Goal: Information Seeking & Learning: Learn about a topic

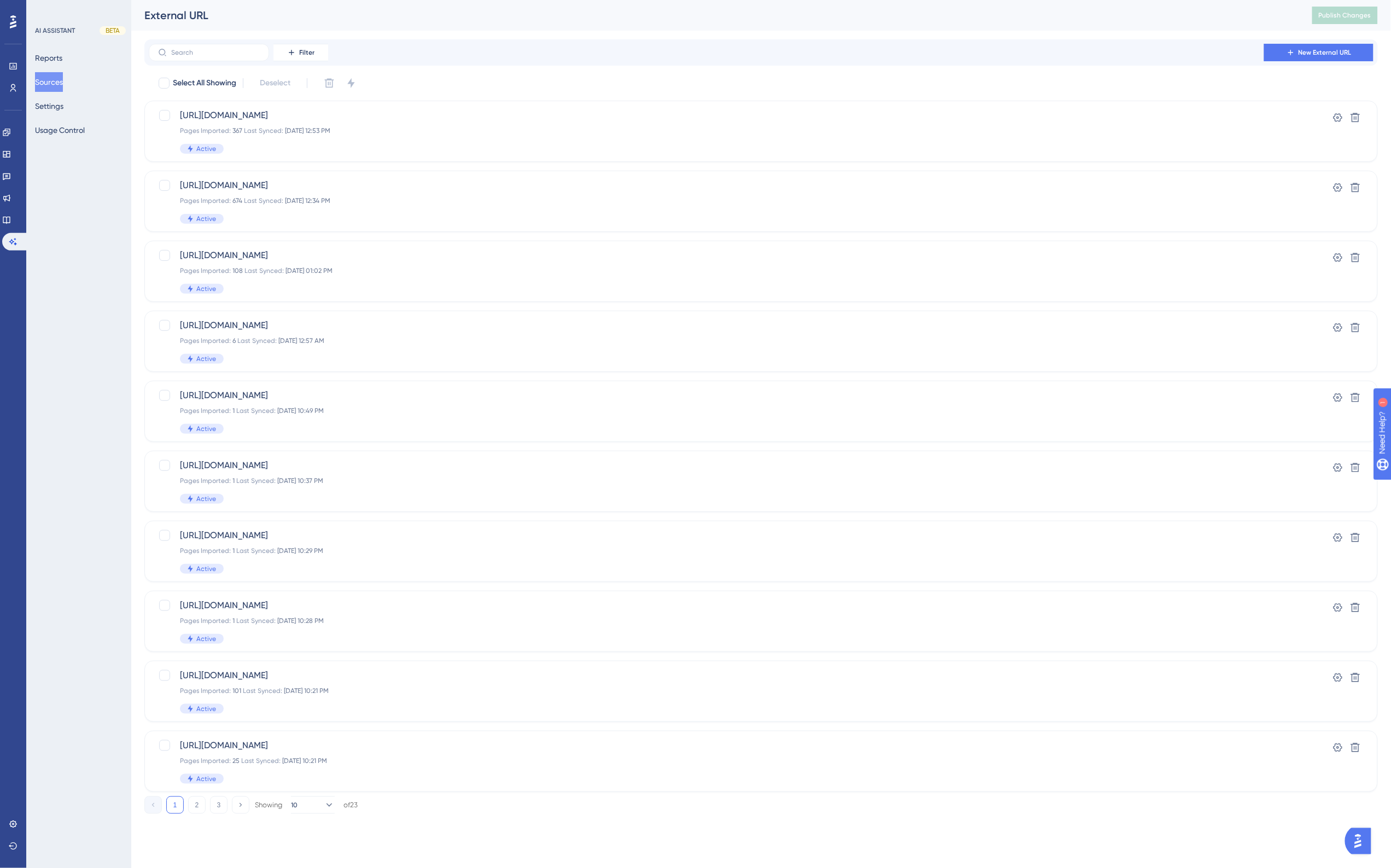
click at [439, 29] on div "External URL Publish Changes" at bounding box center [761, 15] width 1260 height 30
click at [431, 34] on div "Performance Users Engagement Widgets Feedback Product Updates Knowledge Base AI…" at bounding box center [761, 415] width 1260 height 831
click at [11, 238] on icon at bounding box center [13, 241] width 9 height 9
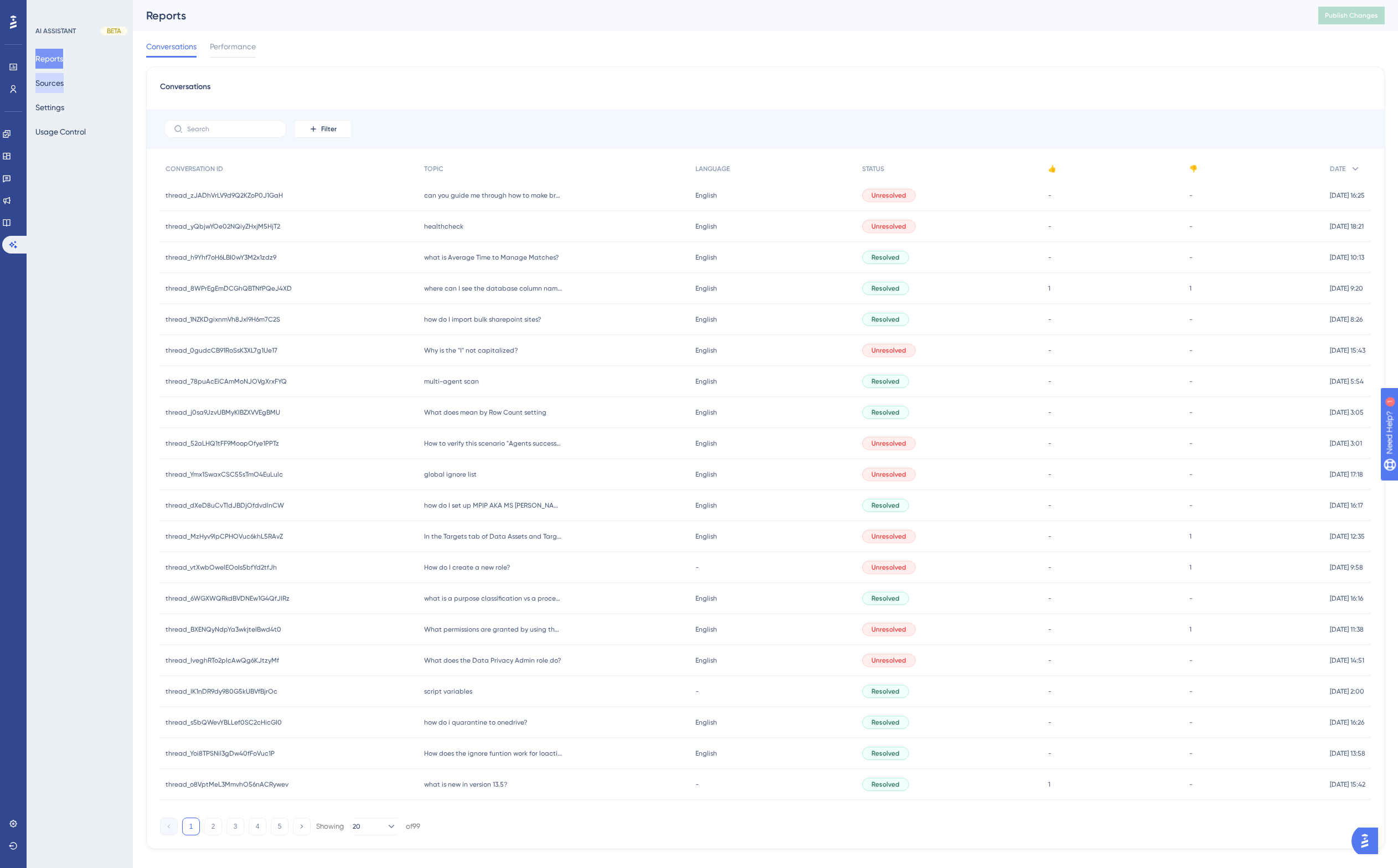
click at [62, 89] on button "Sources" at bounding box center [50, 83] width 28 height 20
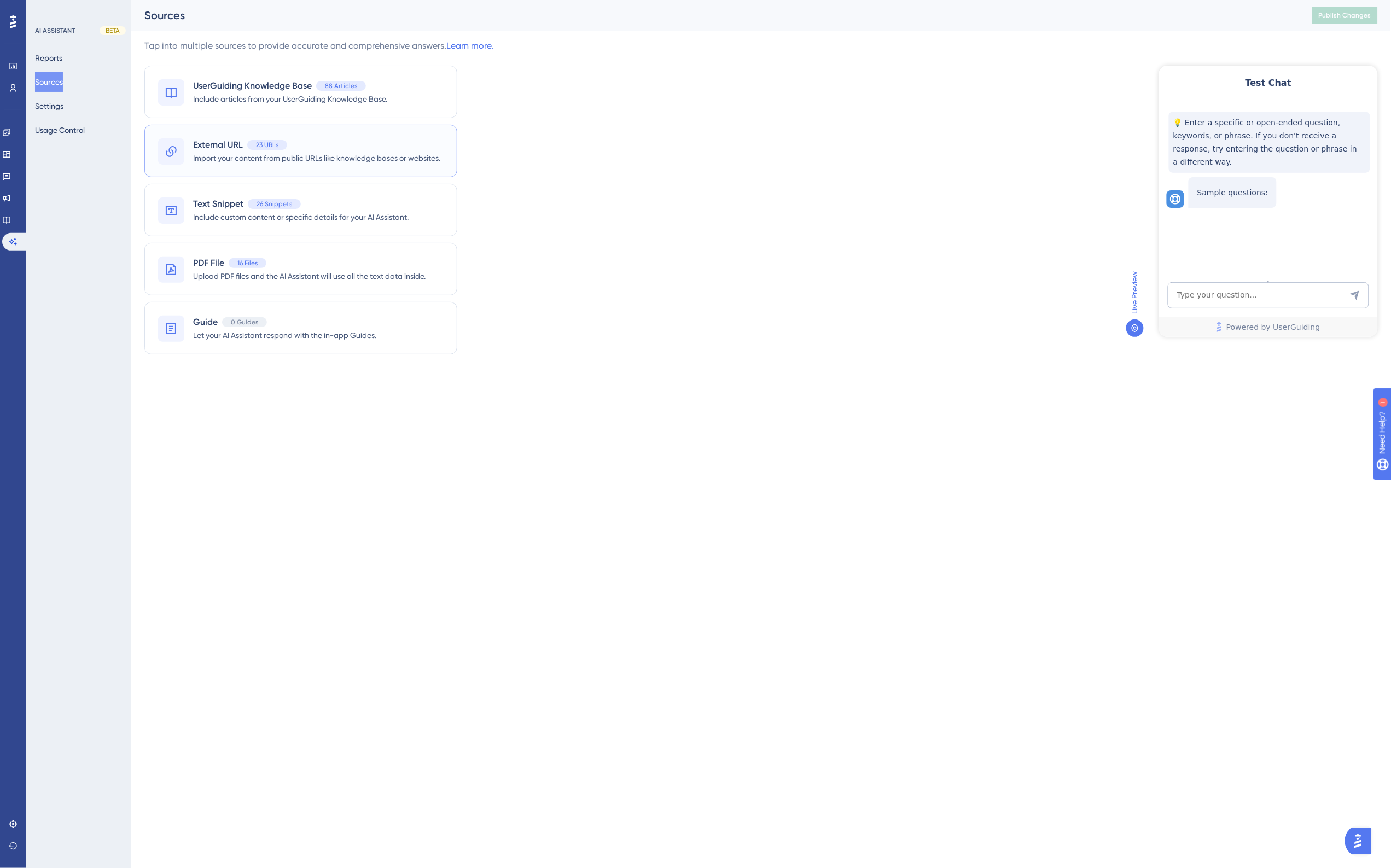
click at [324, 153] on span "Import your content from public URLs like knowledge bases or websites." at bounding box center [317, 158] width 248 height 13
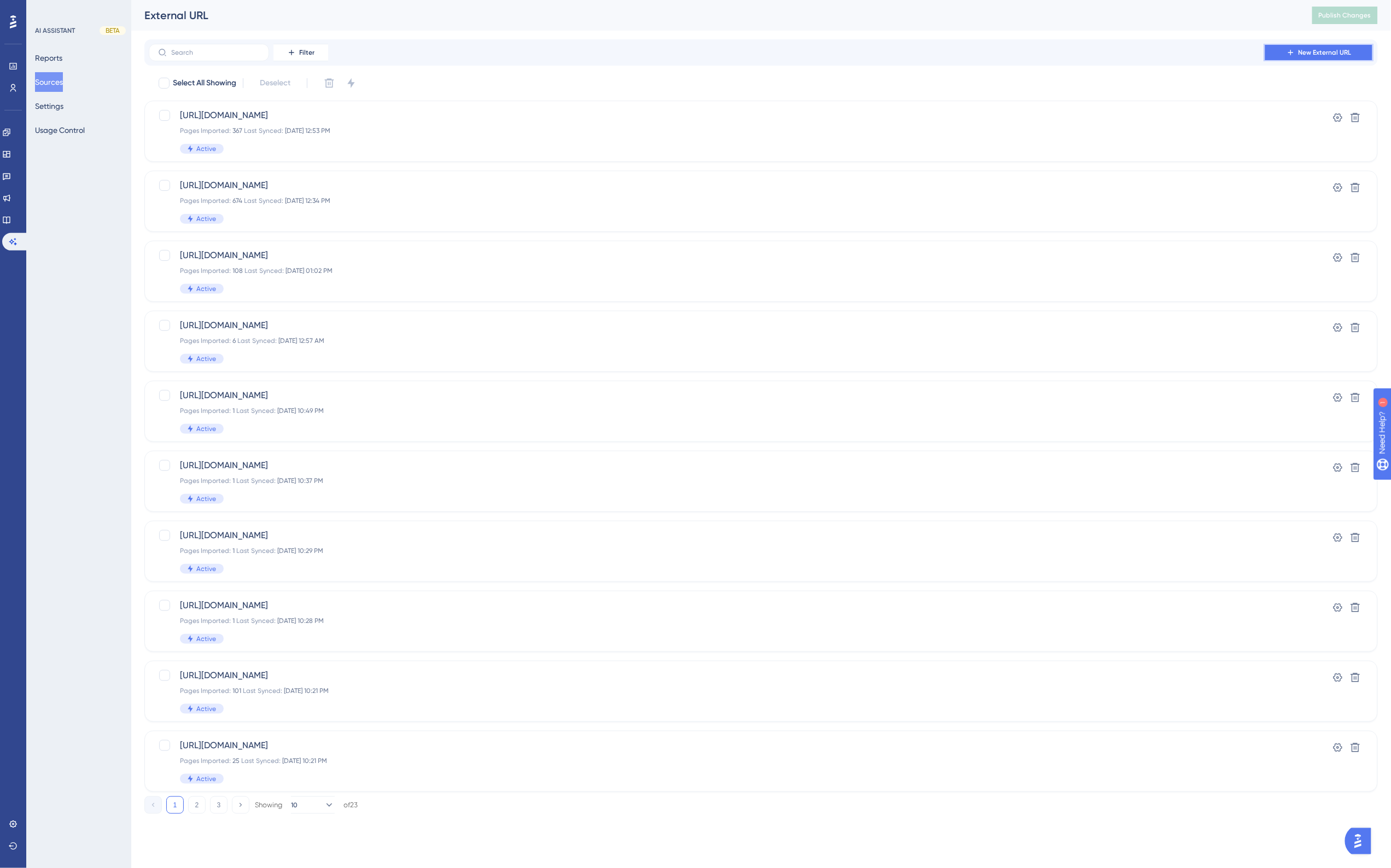
click at [1327, 50] on span "New External URL" at bounding box center [1325, 53] width 53 height 9
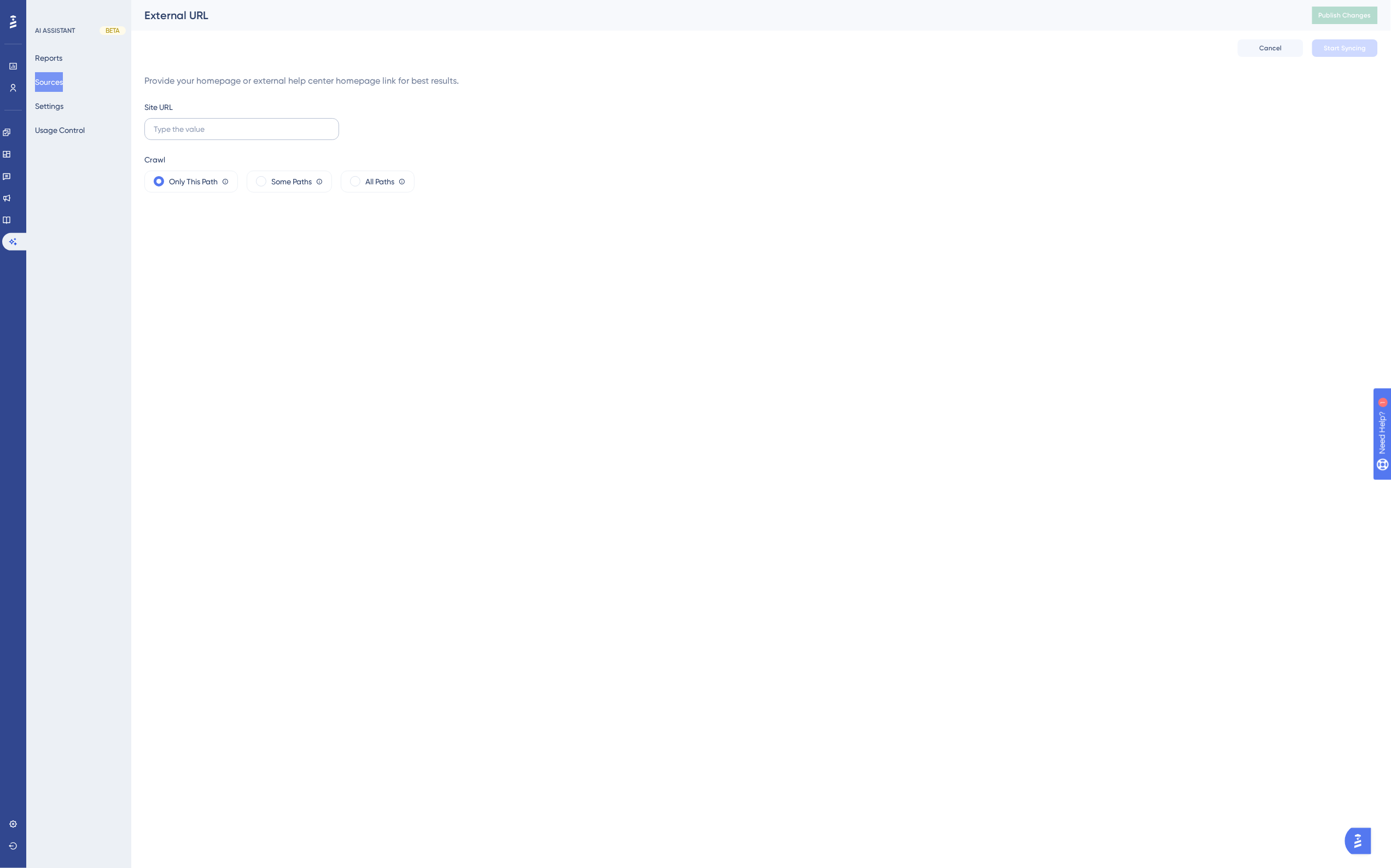
click at [334, 124] on label at bounding box center [242, 129] width 195 height 22
click at [330, 124] on input "text" at bounding box center [241, 129] width 176 height 12
paste input "[URL][DOMAIN_NAME]"
type input "[URL][DOMAIN_NAME]"
click at [378, 180] on span "All Paths" at bounding box center [380, 181] width 29 height 13
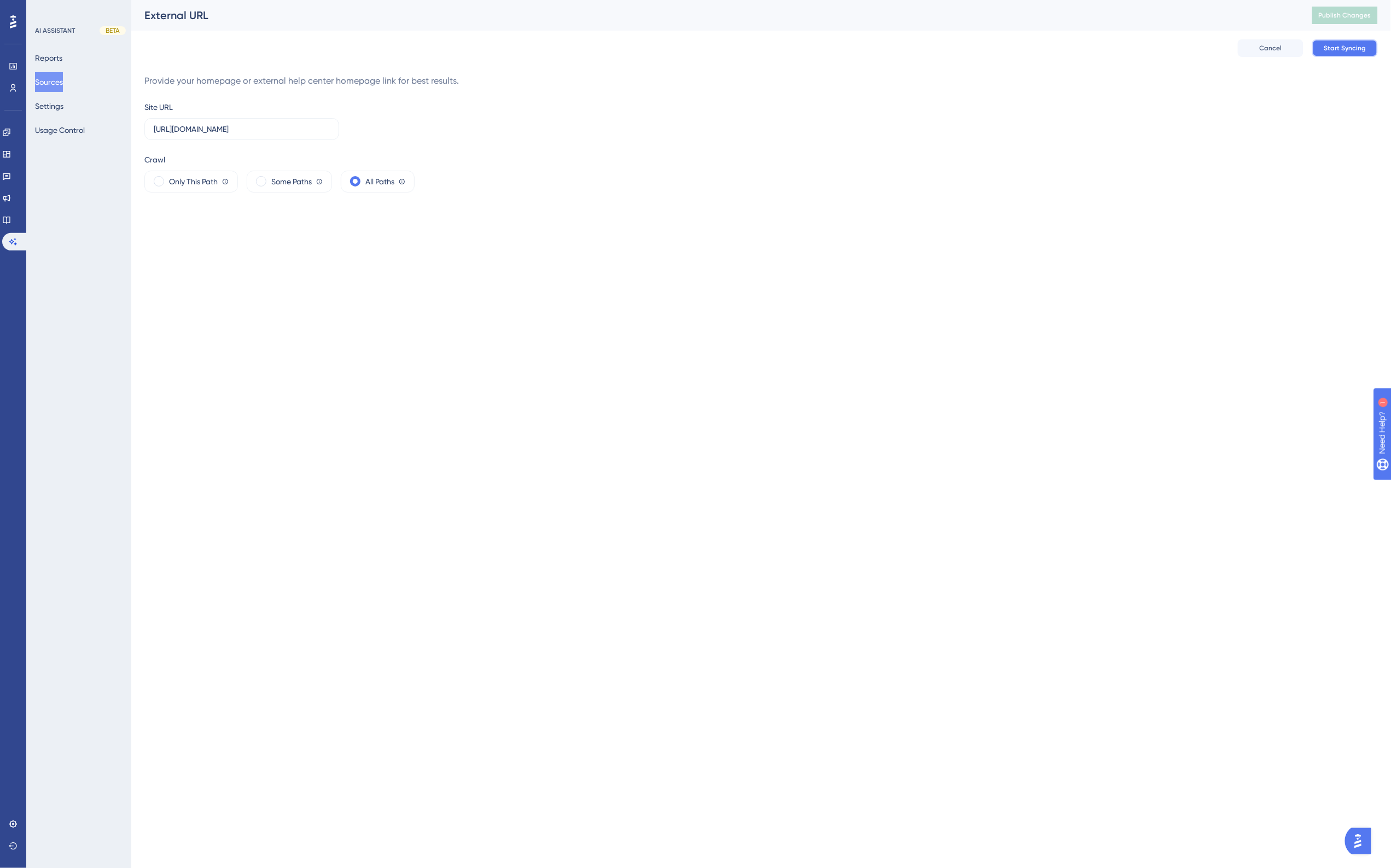
click at [1342, 56] on button "Start Syncing" at bounding box center [1345, 48] width 66 height 17
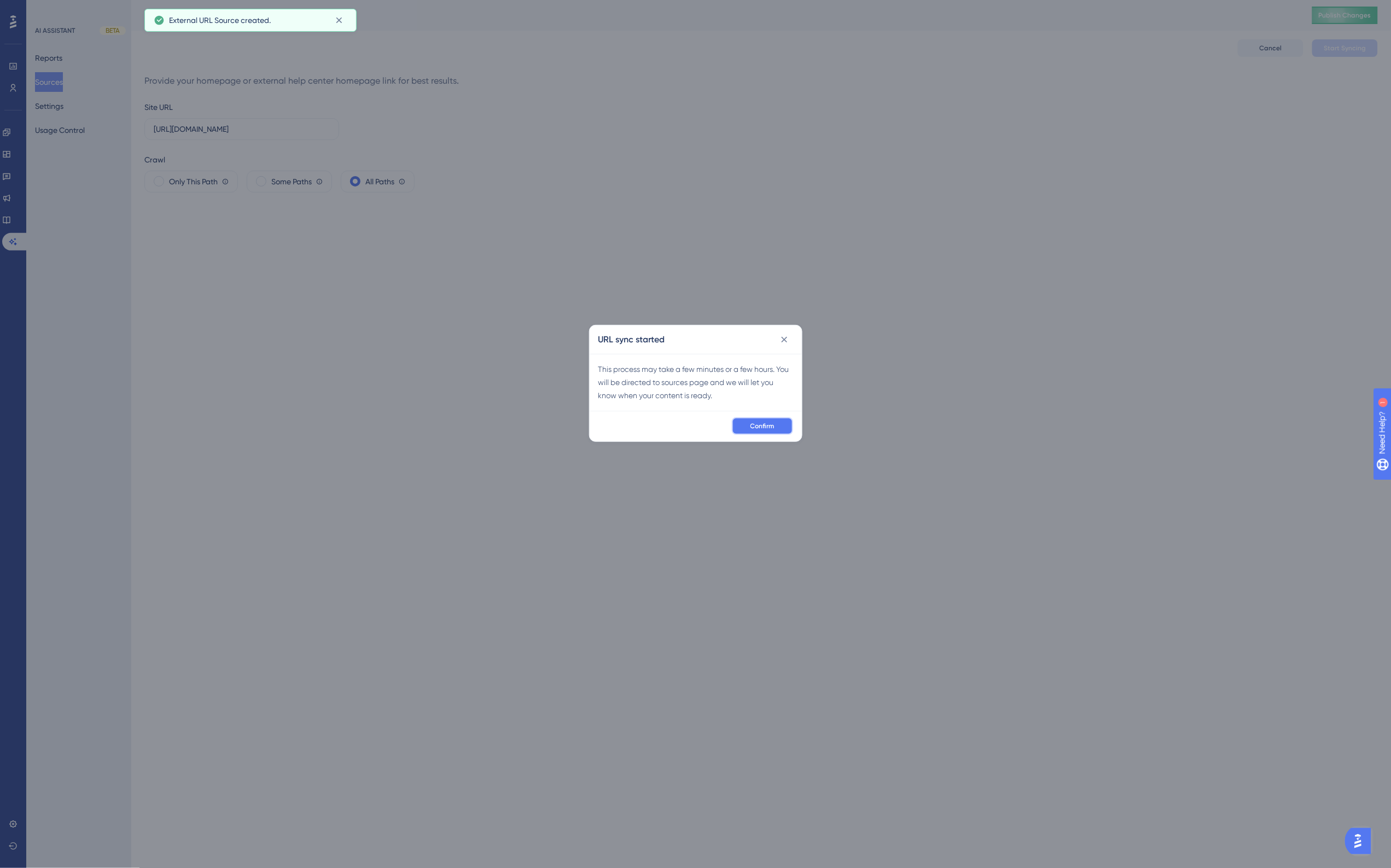
click at [764, 428] on span "Confirm" at bounding box center [763, 426] width 24 height 9
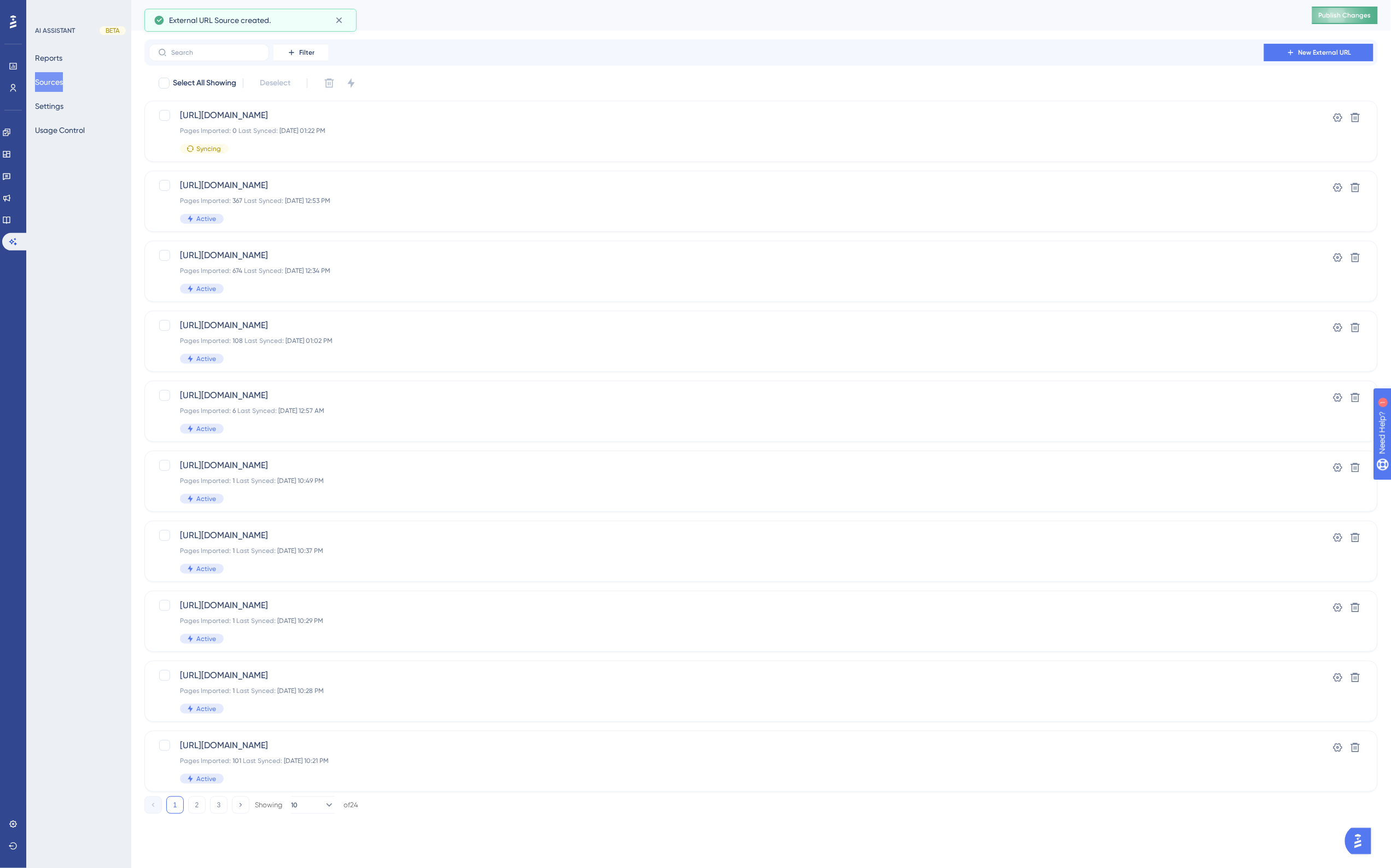
click at [1324, 14] on span "Publish Changes" at bounding box center [1345, 15] width 53 height 9
click at [498, 19] on div "External URL" at bounding box center [715, 15] width 1141 height 15
click at [436, 30] on div "External URL Publish Changes" at bounding box center [761, 15] width 1260 height 30
click at [60, 102] on button "Settings" at bounding box center [56, 106] width 41 height 19
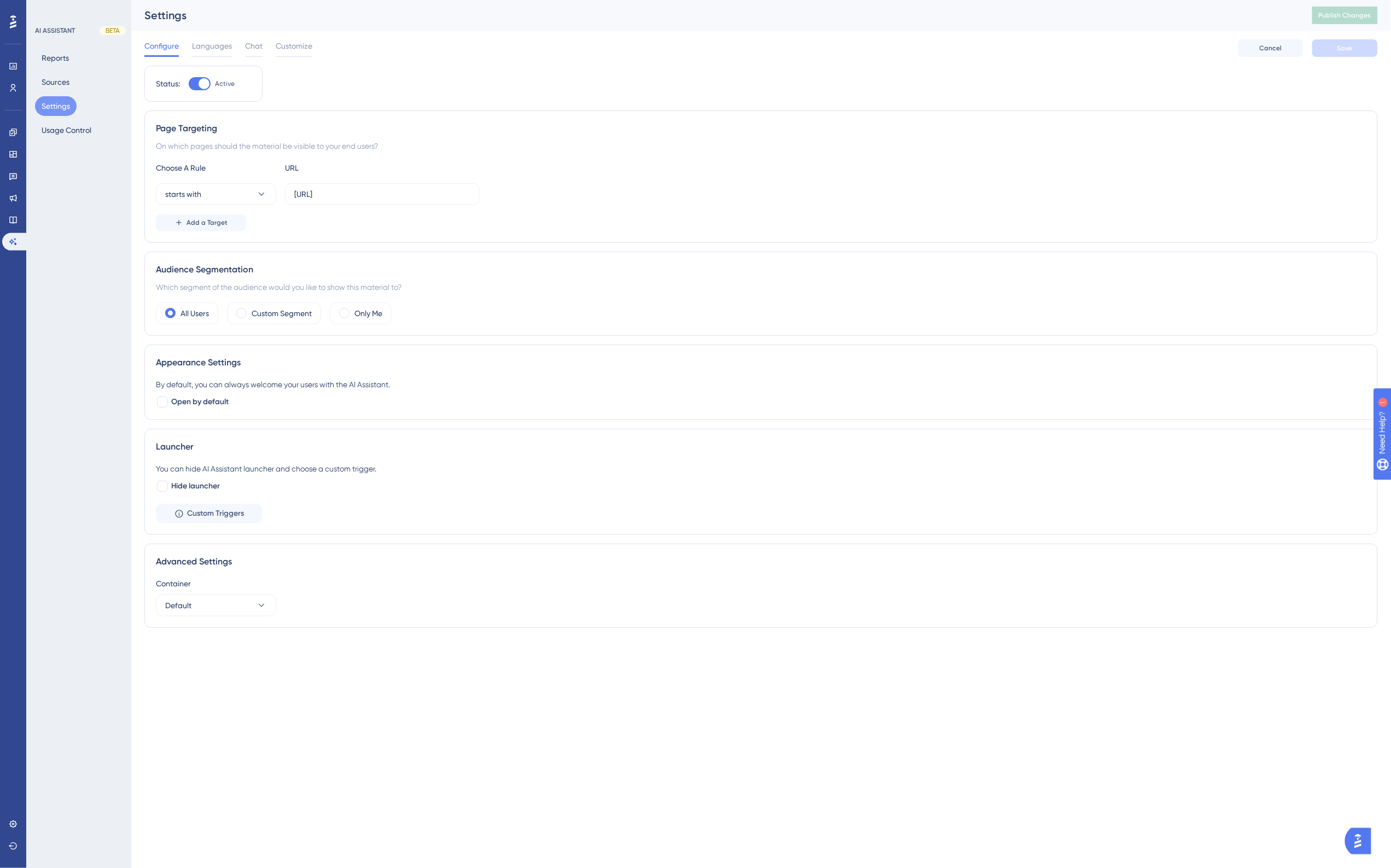
click at [64, 69] on div "Reports Sources Settings Usage Control" at bounding box center [80, 94] width 88 height 92
click at [61, 78] on button "Sources" at bounding box center [55, 82] width 41 height 19
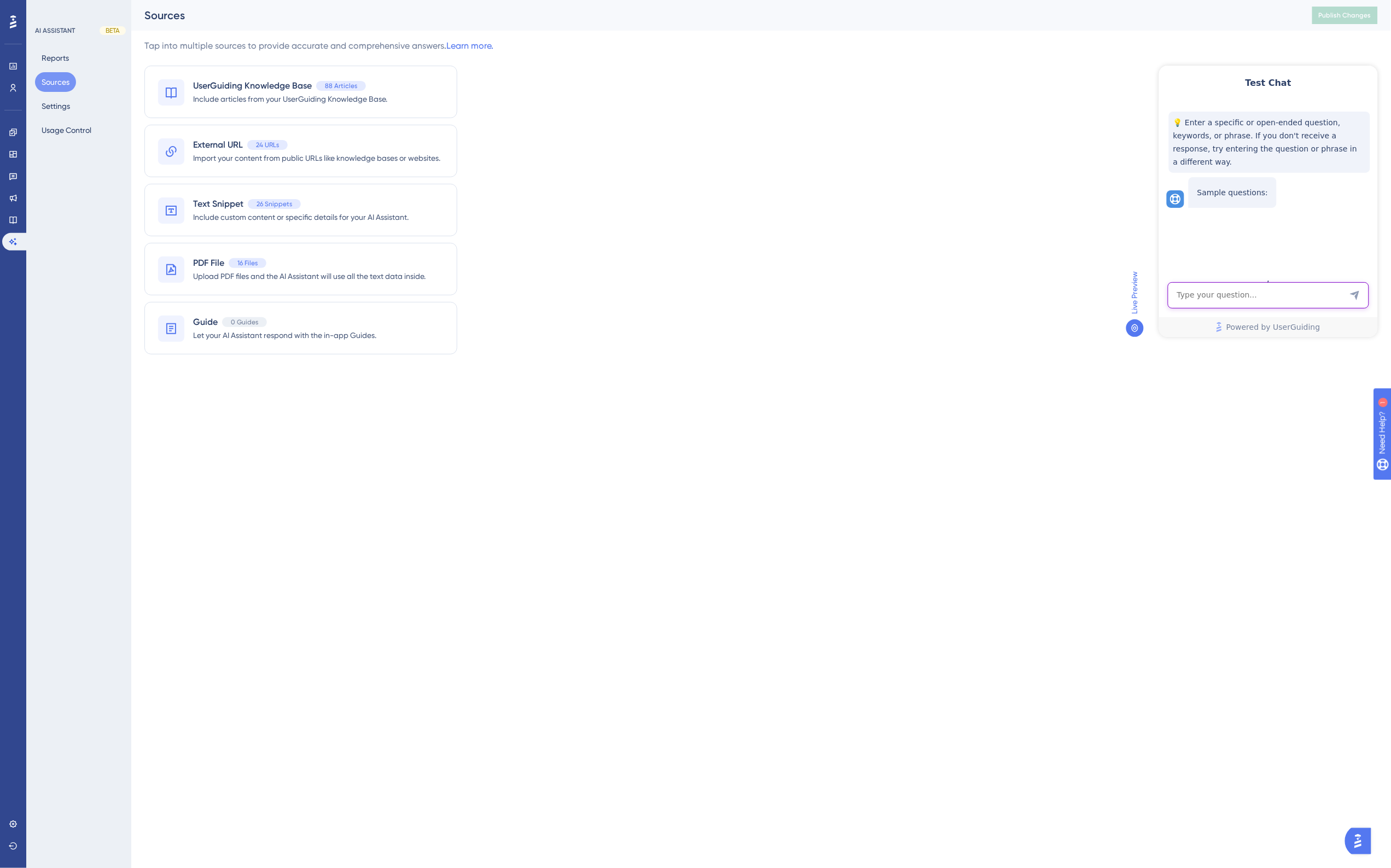
click at [1282, 293] on textarea "AI Assistant Text Input" at bounding box center [1268, 294] width 201 height 26
type textarea "w"
type textarea "what is the portfolio makeup of customers for archtis products?"
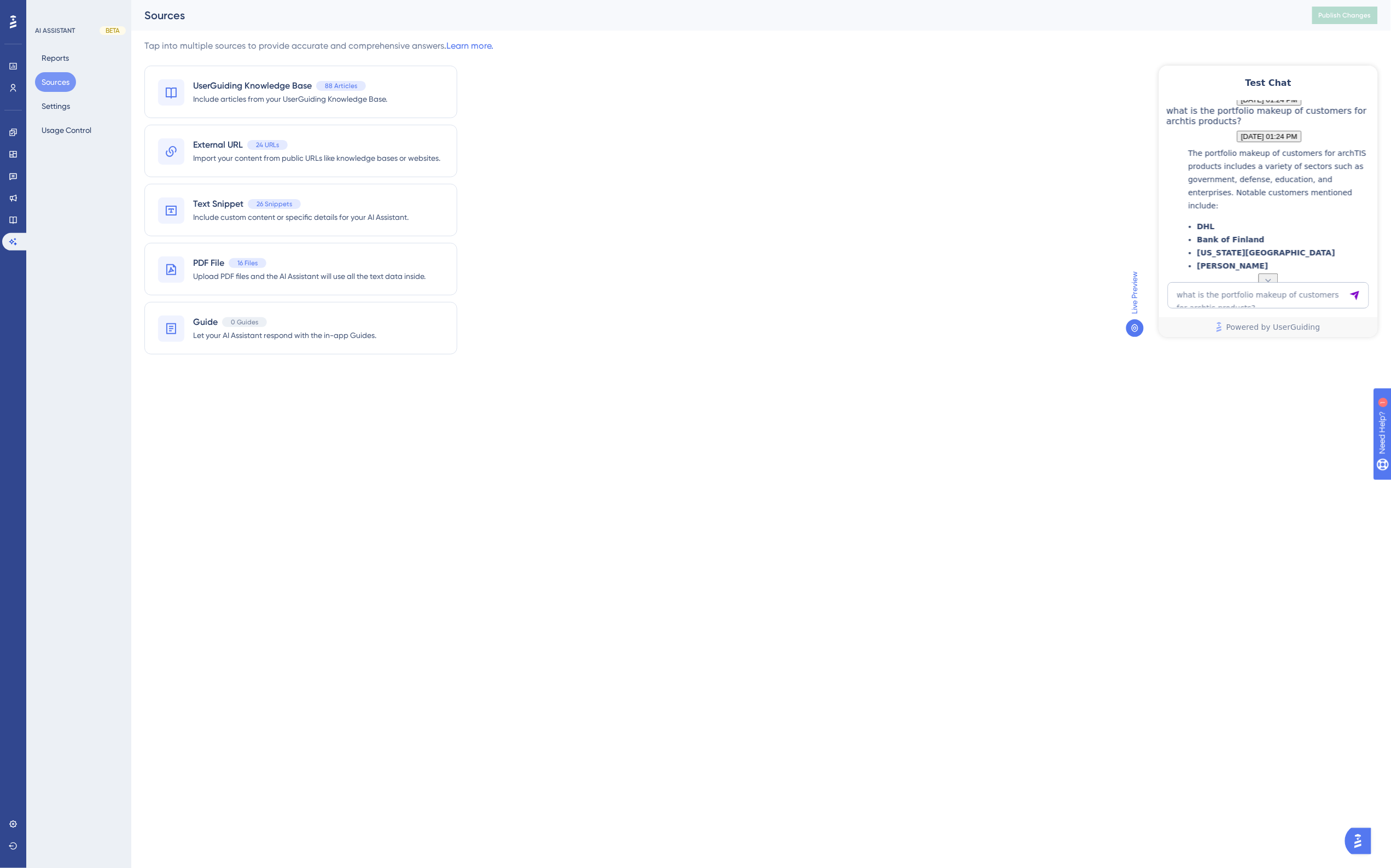
scroll to position [94, 0]
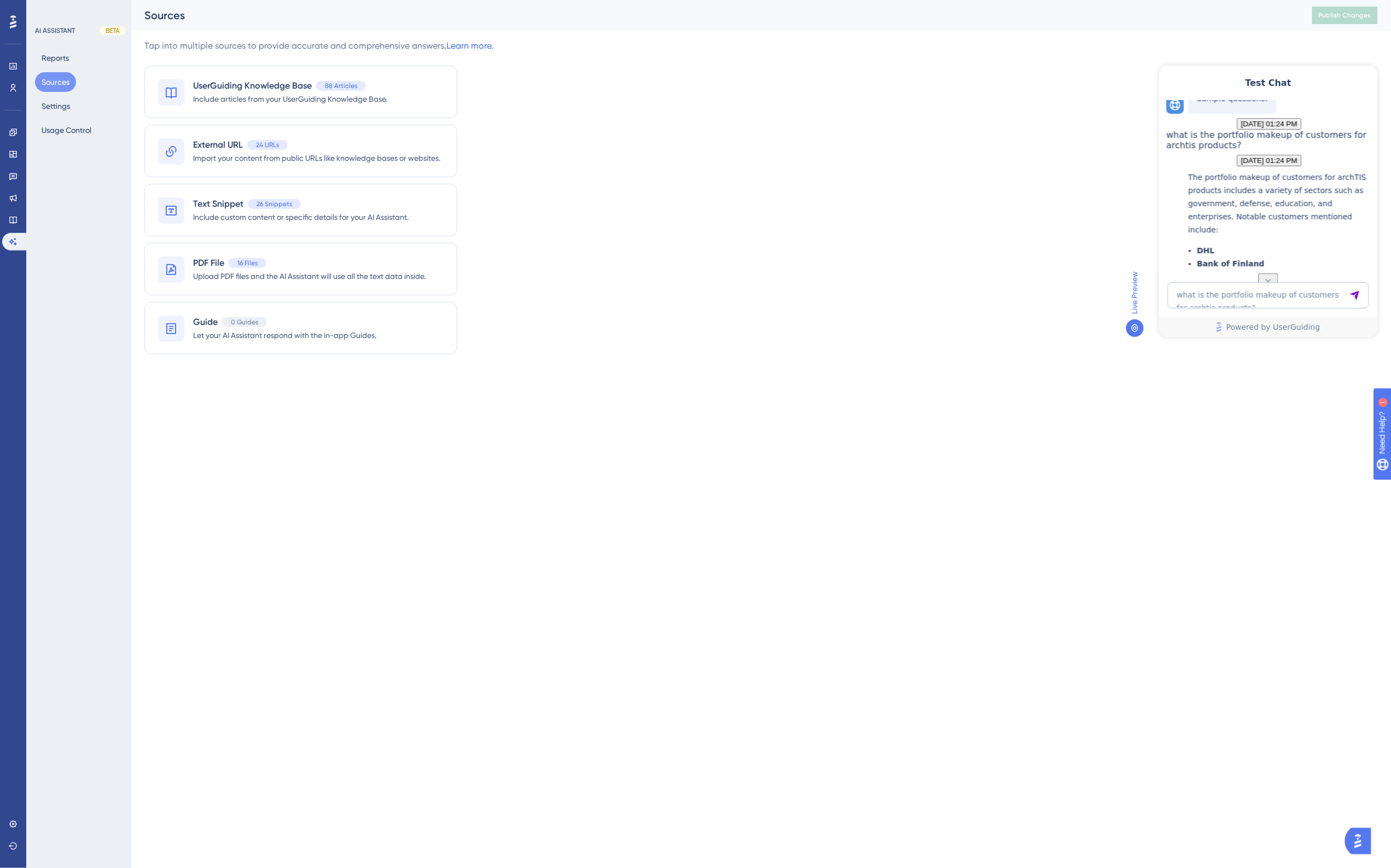
drag, startPoint x: 1220, startPoint y: 113, endPoint x: 1339, endPoint y: 261, distance: 189.9
click at [1339, 261] on div "💡 Enter a specific or open-ended question, keywords, or phrase. If you don't re…" at bounding box center [1267, 187] width 218 height 173
click at [1303, 236] on p "The portfolio makeup of customers for archTIS products includes a variety of se…" at bounding box center [1280, 202] width 184 height 66
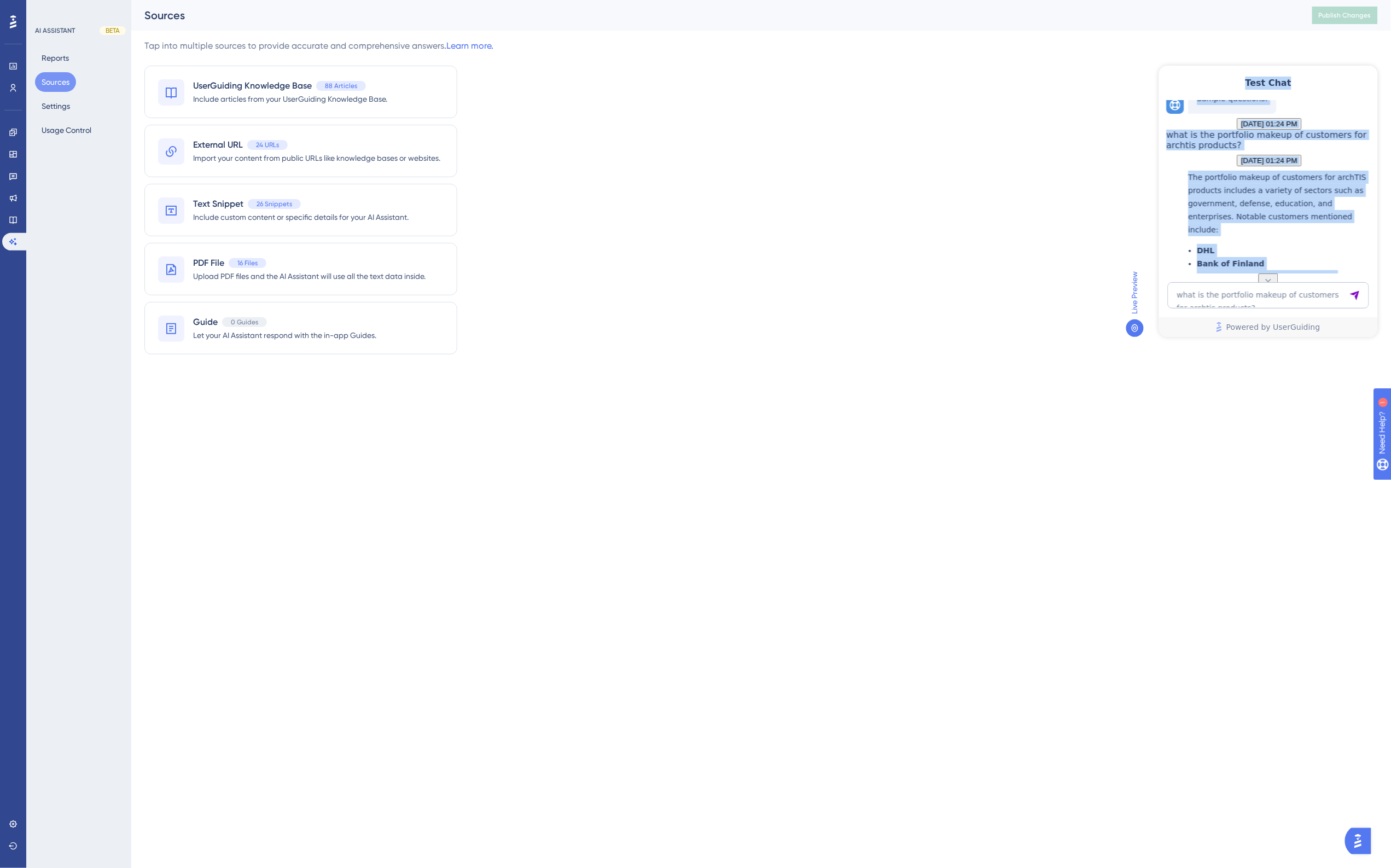
copy div "Test Chat 💡 Enter a specific or open-ended question, keywords, or phrase. If yo…"
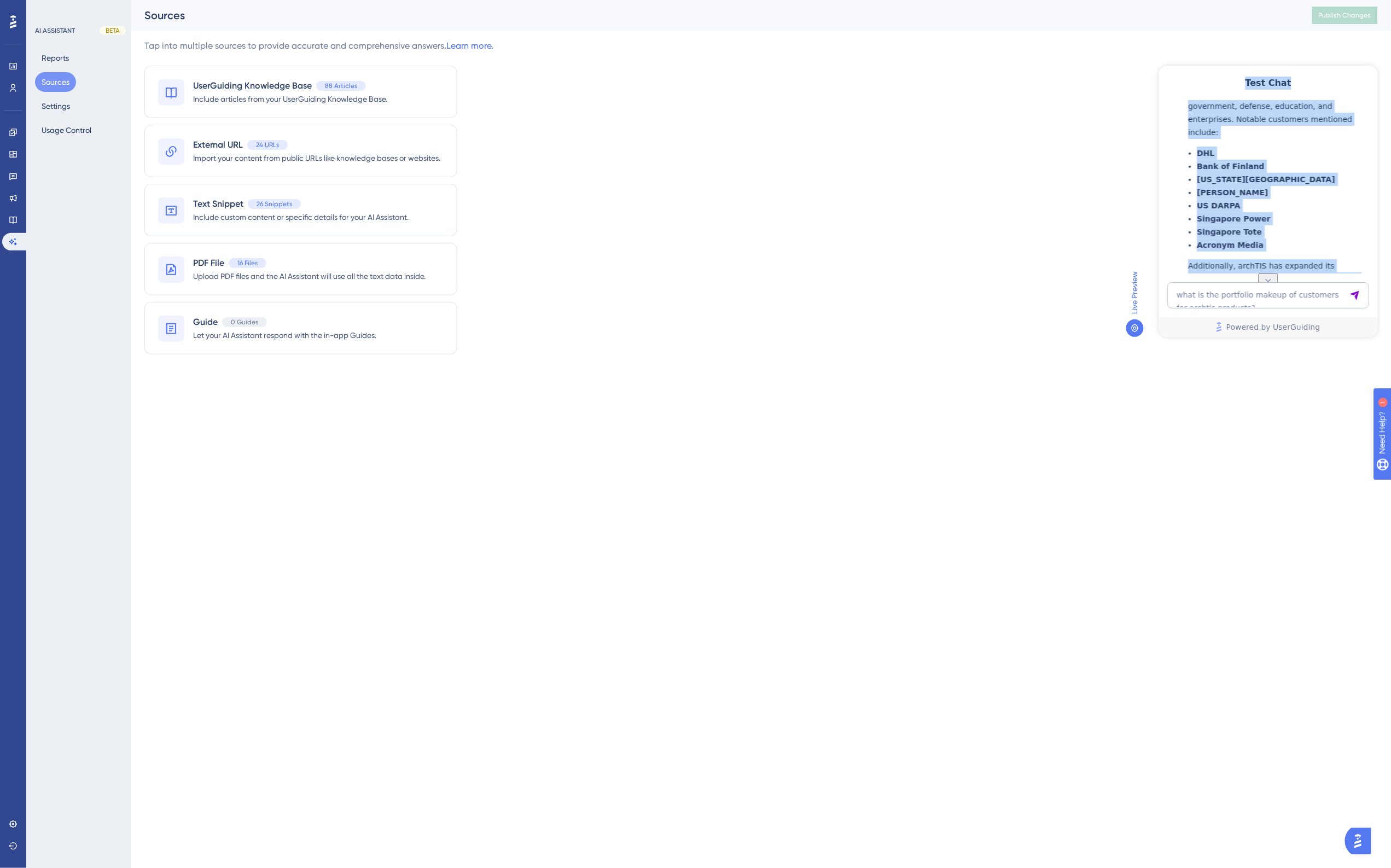
scroll to position [299, 0]
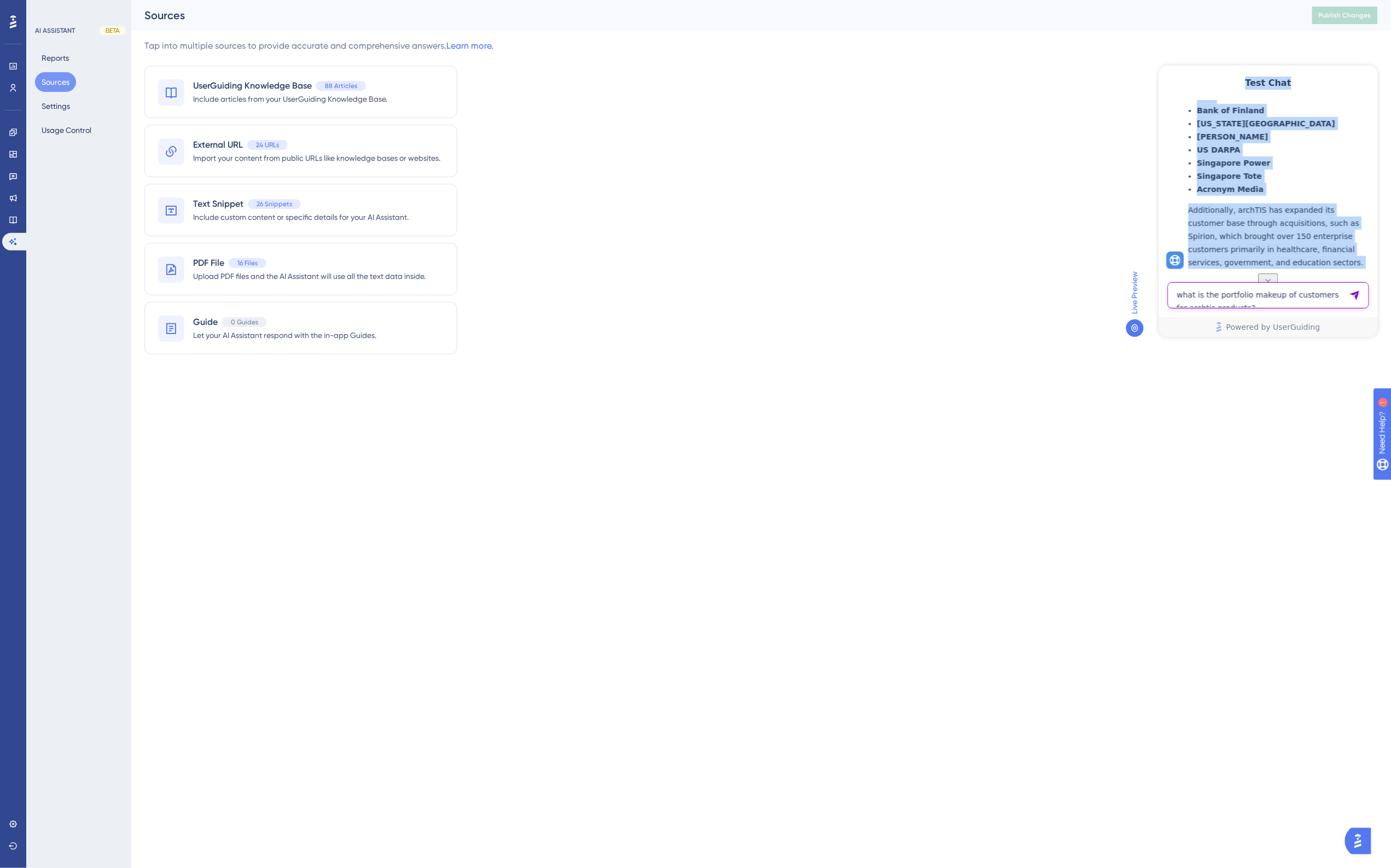
click at [1259, 296] on textarea "what is the portfolio makeup of customers for archtis products?" at bounding box center [1268, 294] width 201 height 26
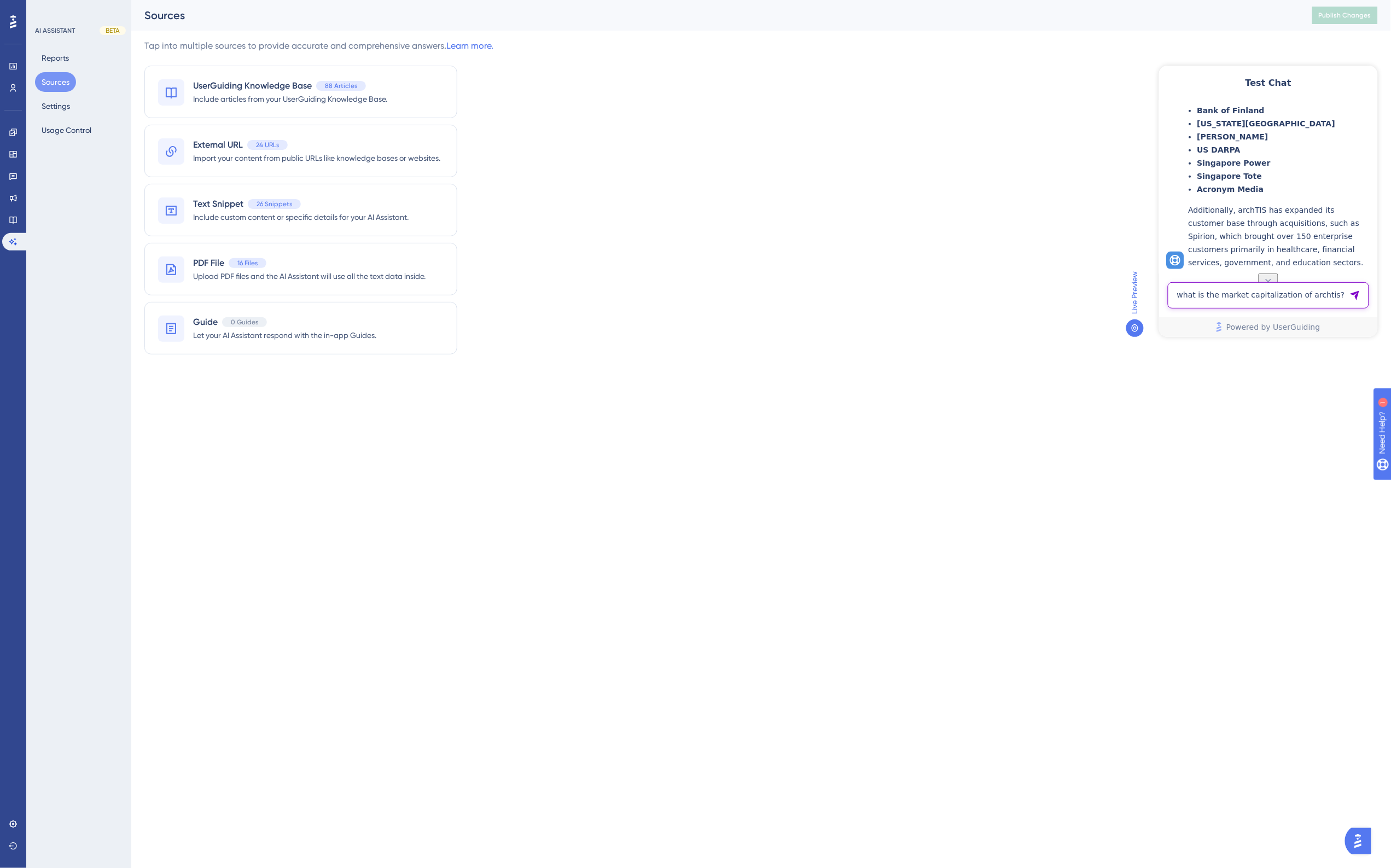
type textarea "what is the market capitalization of archtis?"
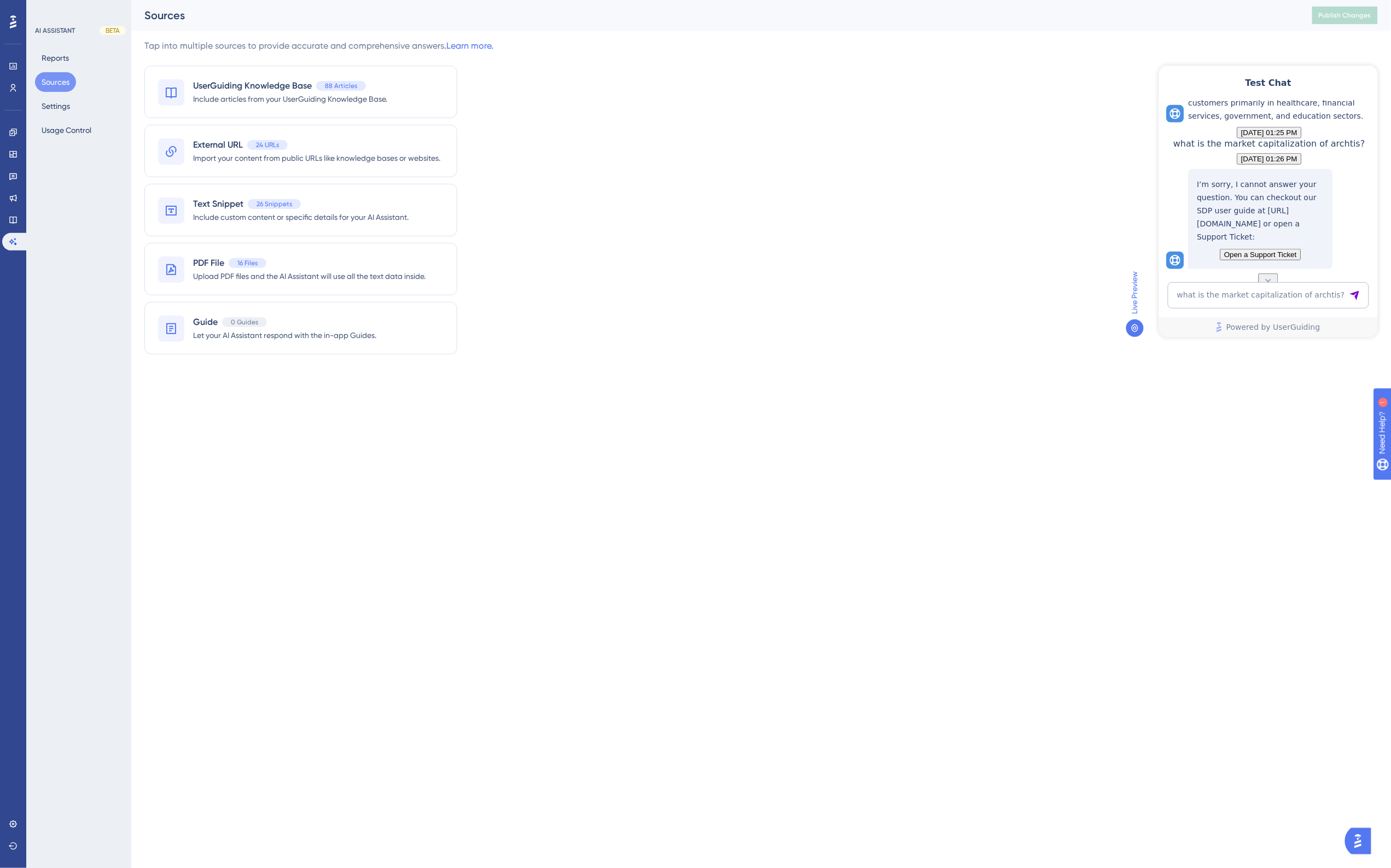
scroll to position [515, 0]
click at [1228, 296] on textarea "what is the market capitalization of archtis?" at bounding box center [1268, 294] width 201 height 26
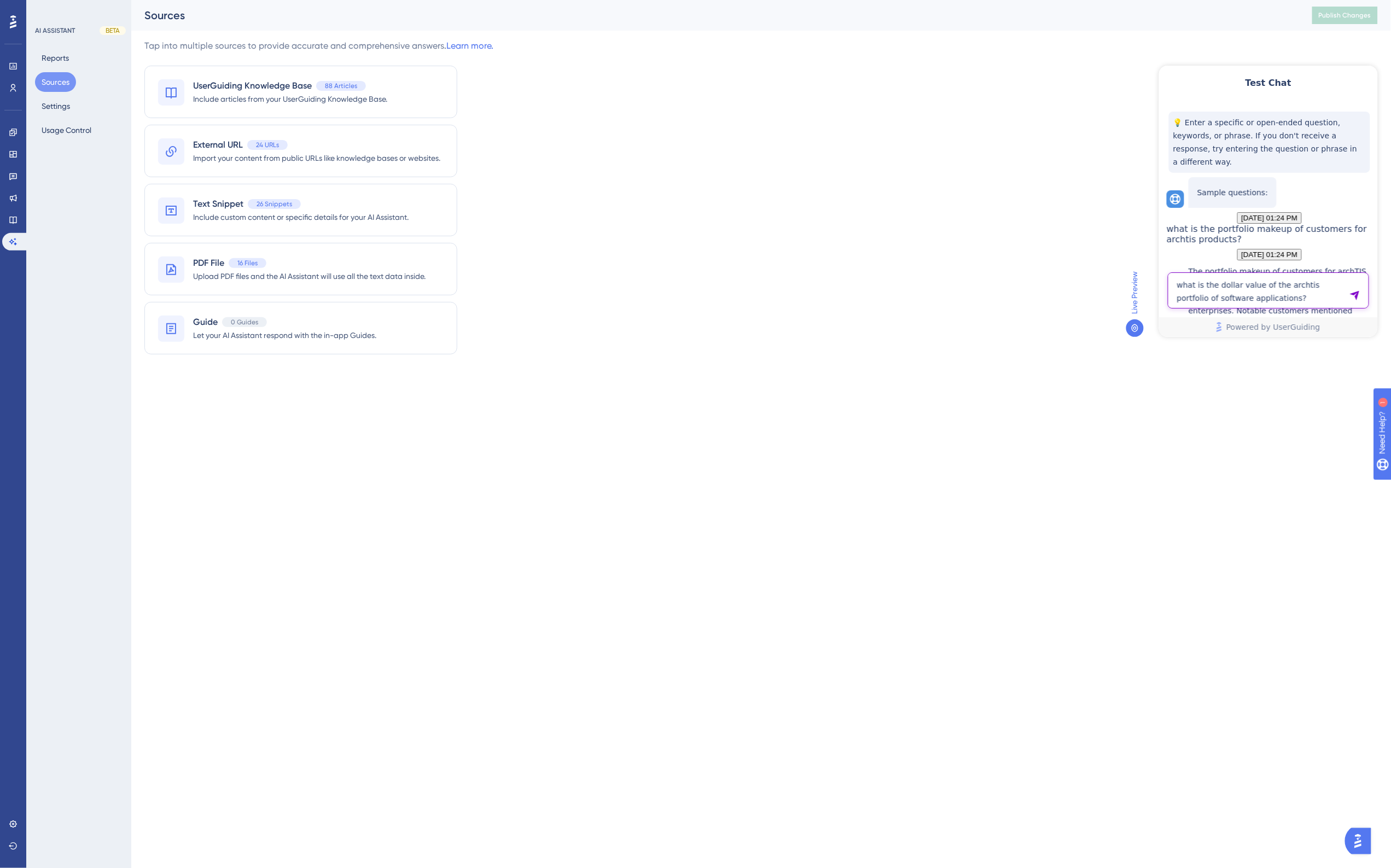
type textarea "what is the dollar value of the archtis portfolio of software applications?"
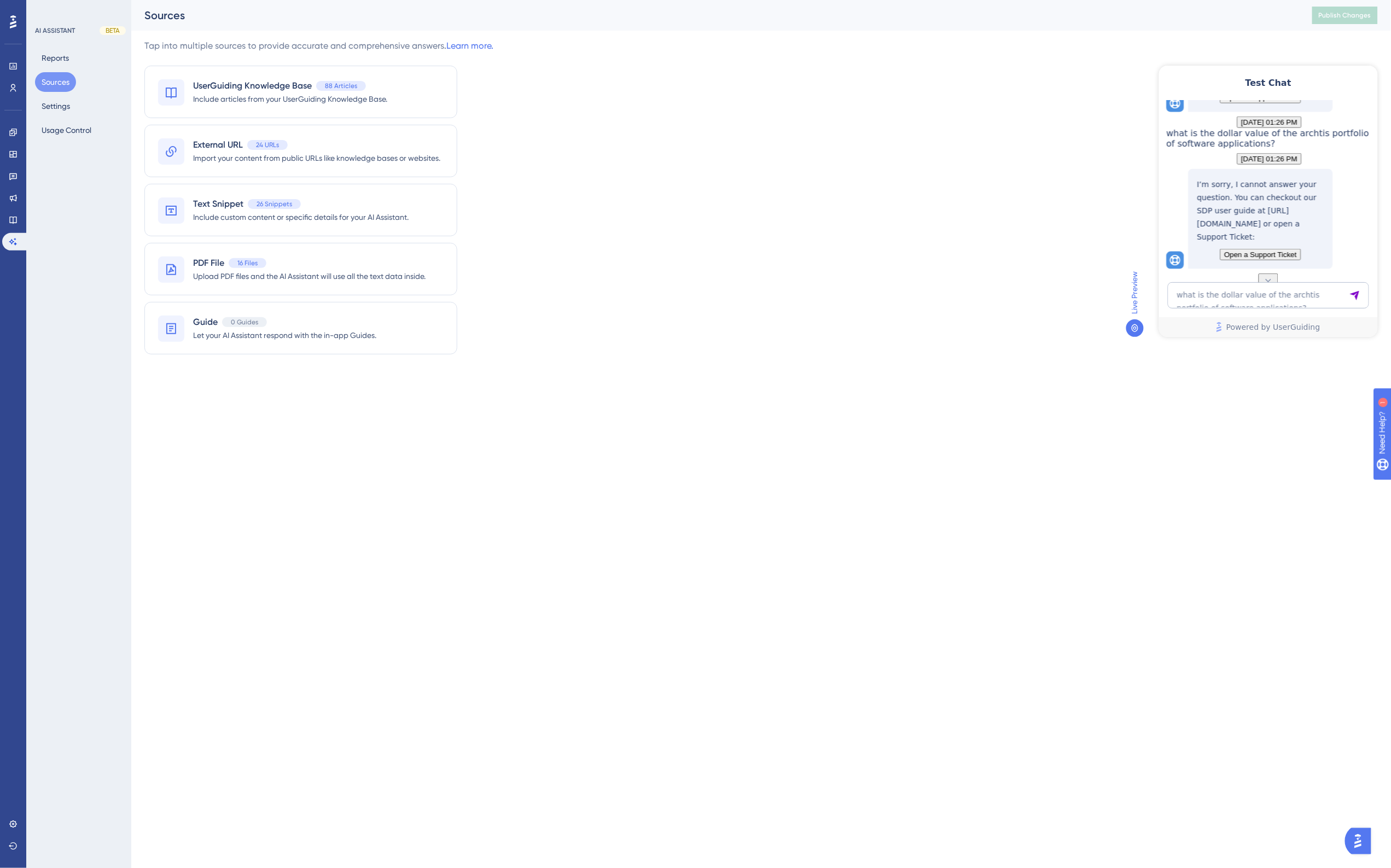
scroll to position [730, 0]
drag, startPoint x: 1209, startPoint y: 294, endPoint x: 2210, endPoint y: 344, distance: 1002.2
click at [1209, 294] on textarea "what is the dollar value of the archtis portfolio of software applications?" at bounding box center [1268, 294] width 201 height 26
click at [1200, 293] on textarea "what is the dollar value of the archtis portfolio of software applications?" at bounding box center [1268, 294] width 201 height 26
type textarea "what type of security does archtis offer?"
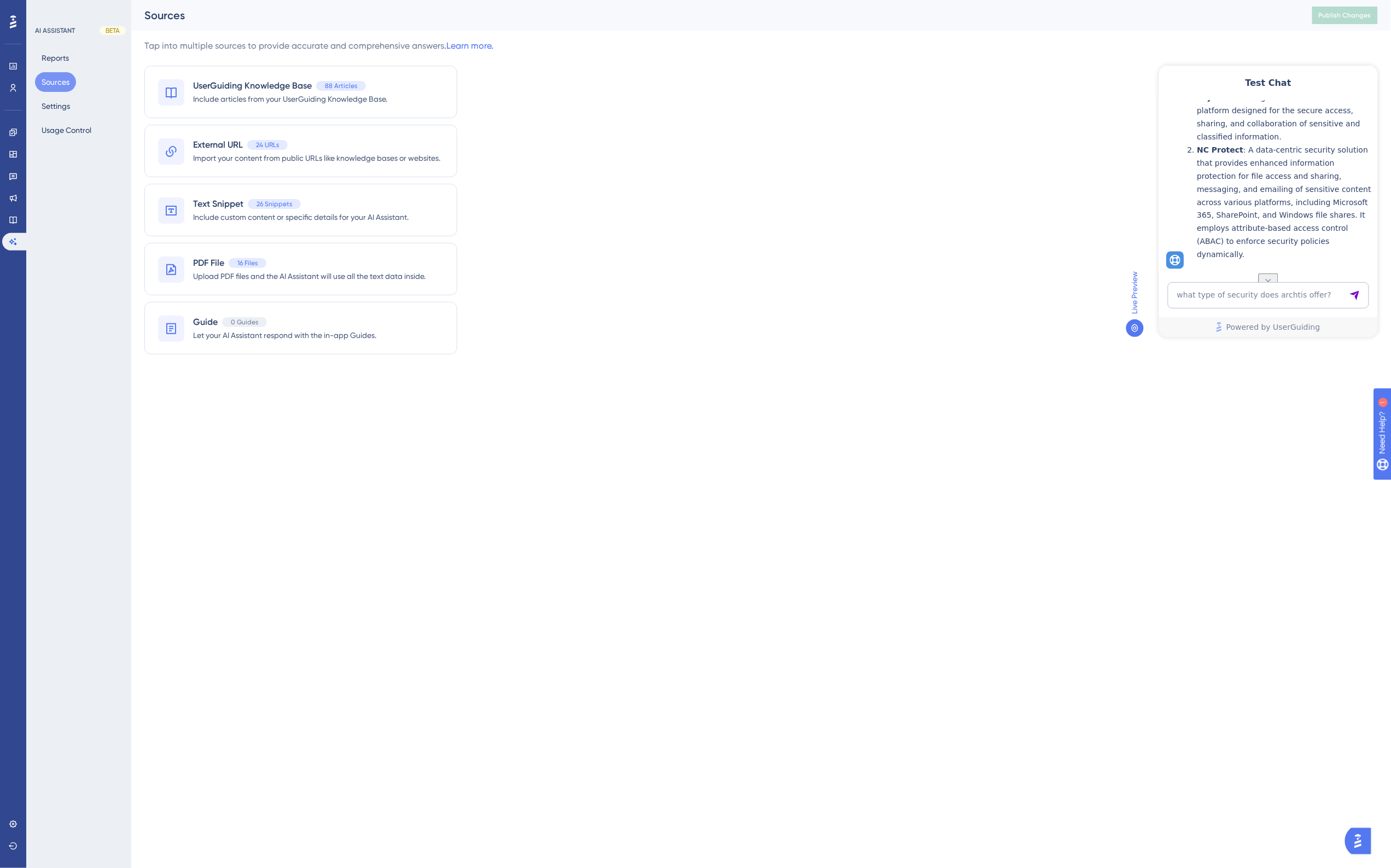
scroll to position [1078, 0]
drag, startPoint x: 1225, startPoint y: 293, endPoint x: 2284, endPoint y: 351, distance: 1060.6
click at [1225, 293] on textarea "what type of security does archtis offer?" at bounding box center [1268, 294] width 201 height 26
type textarea "h"
type textarea "who are archtis's largest customers?"
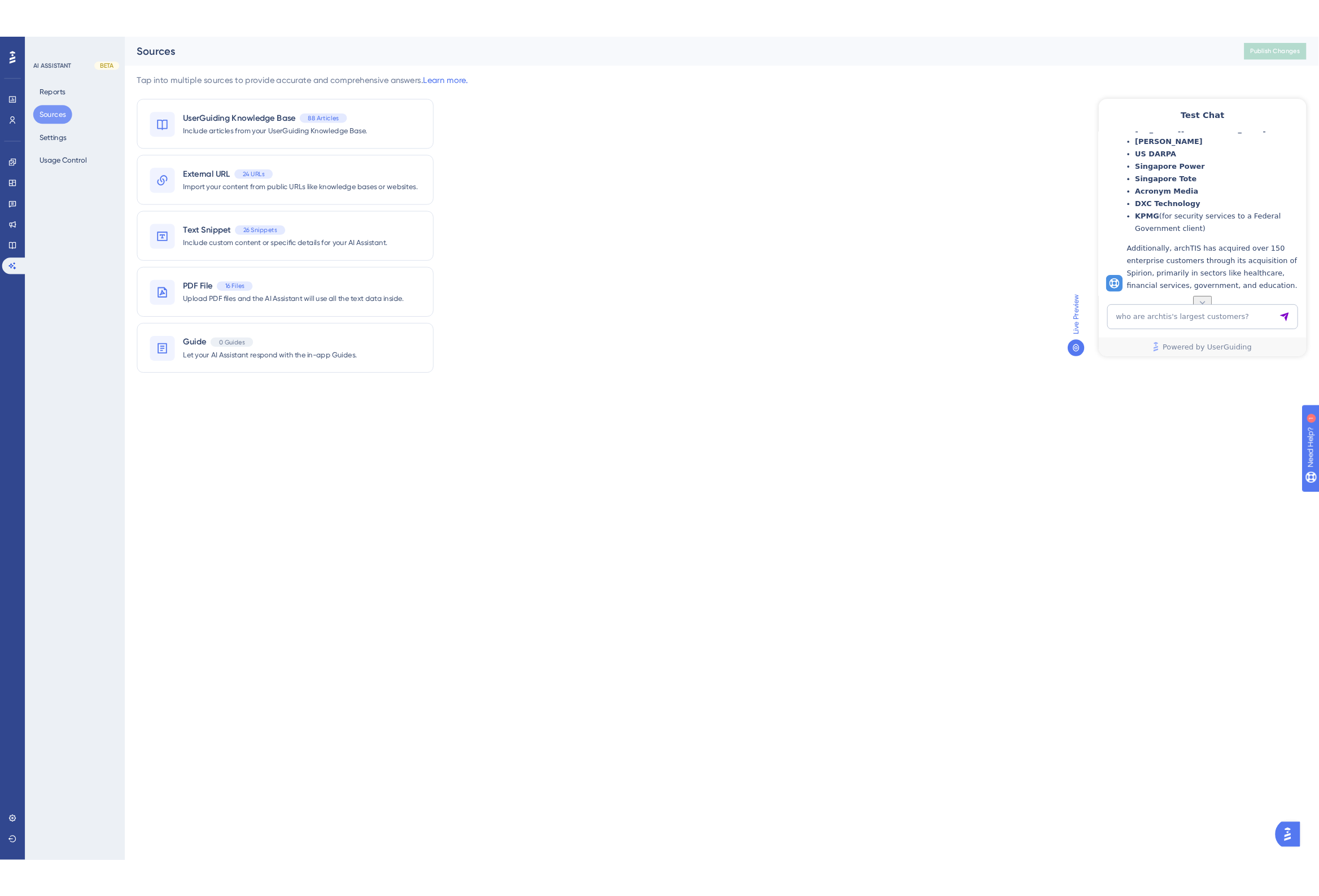
scroll to position [1388, 0]
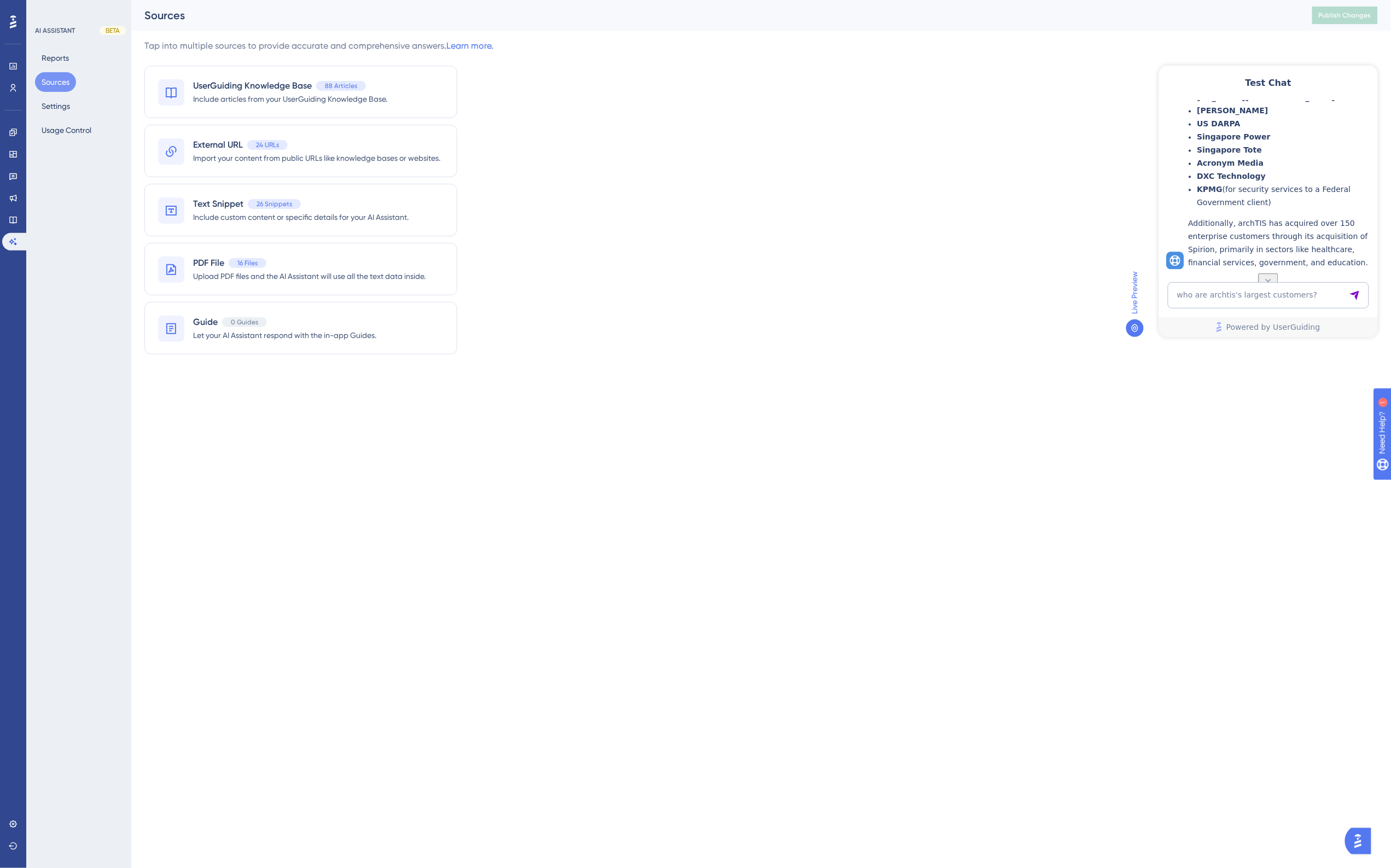
click at [971, 175] on div "Tap into multiple sources to provide accurate and comprehensive answers. Learn …" at bounding box center [761, 203] width 1233 height 328
drag, startPoint x: 889, startPoint y: 75, endPoint x: 890, endPoint y: 86, distance: 11.0
click at [890, 75] on div "Tap into multiple sources to provide accurate and comprehensive answers. Learn …" at bounding box center [761, 203] width 1233 height 328
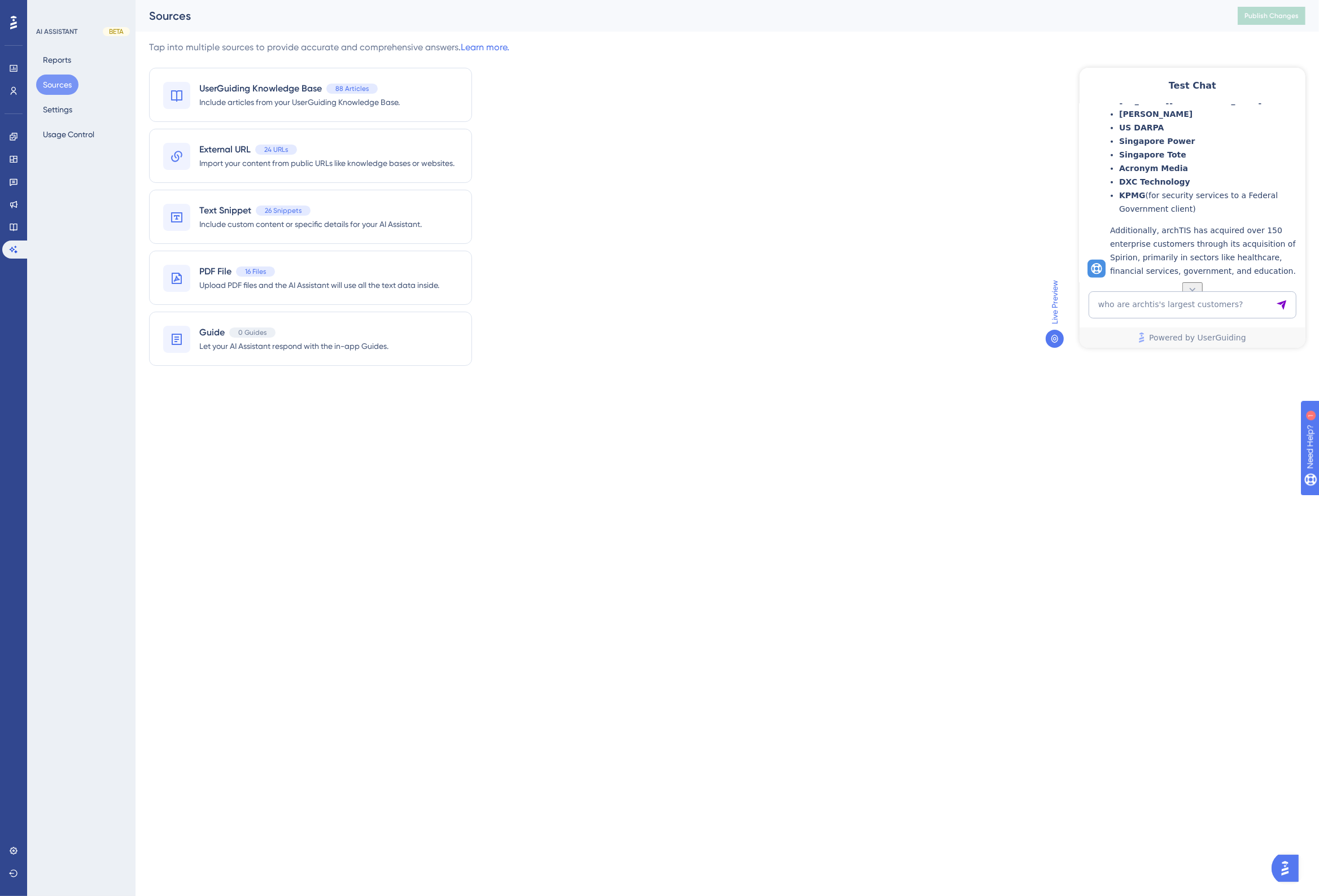
click at [673, 106] on div "Tap into multiple sources to provide accurate and comprehensive answers. Learn …" at bounding box center [727, 210] width 1156 height 339
click at [1133, 307] on textarea "who are archtis's largest customers?" at bounding box center [1192, 304] width 208 height 27
type textarea "what sectors are a natural fit for archtis software?"
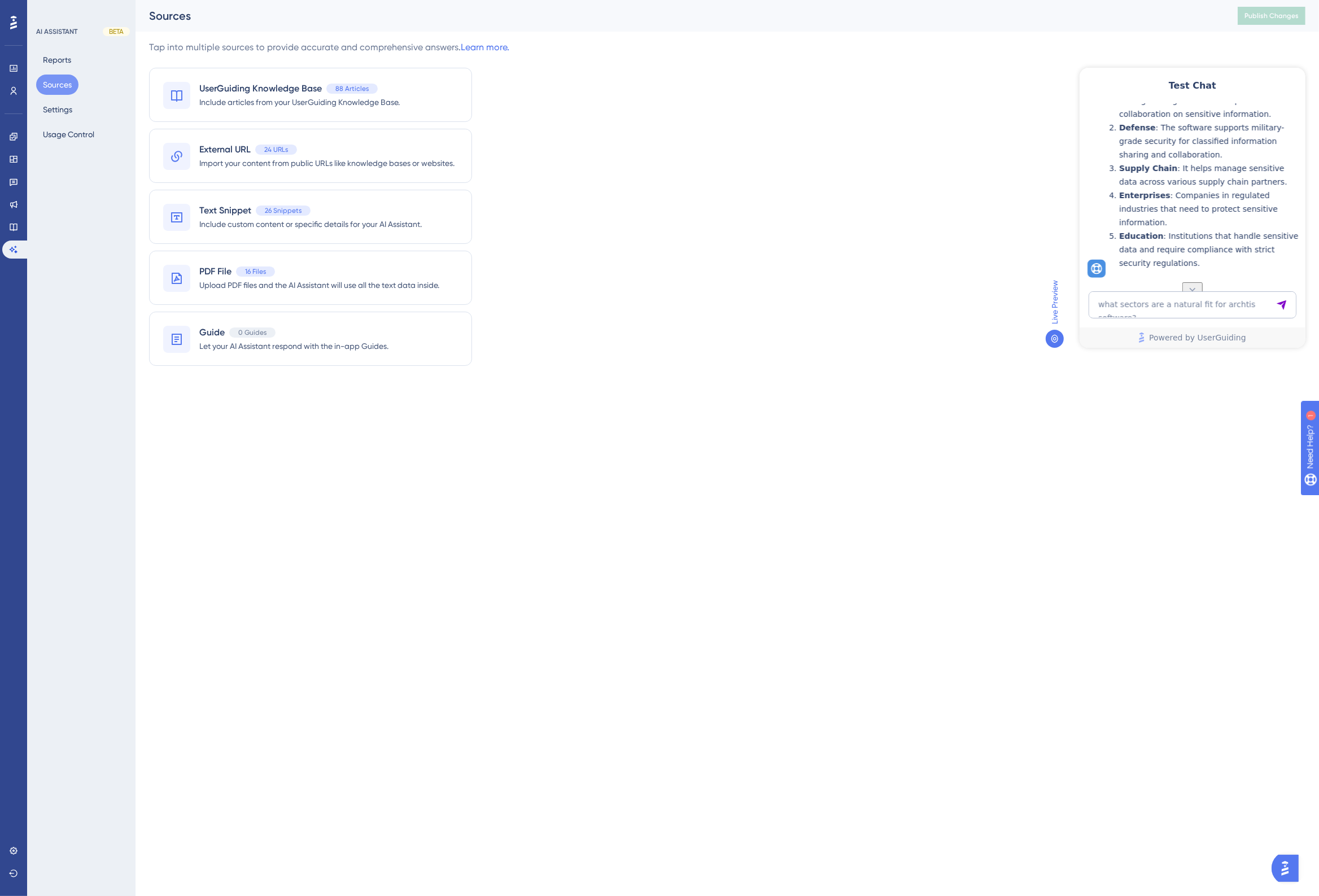
click at [818, 183] on div "Tap into multiple sources to provide accurate and comprehensive answers. Learn …" at bounding box center [727, 210] width 1156 height 339
